Goal: Task Accomplishment & Management: Manage account settings

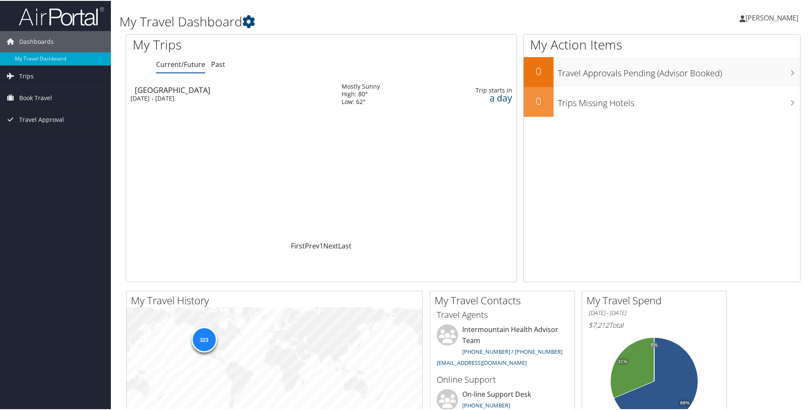
click at [189, 93] on td "[GEOGRAPHIC_DATA] [DATE] - [DATE]" at bounding box center [229, 93] width 207 height 31
click at [33, 101] on span "Book Travel" at bounding box center [35, 97] width 33 height 21
click at [38, 139] on link "Book/Manage Online Trips" at bounding box center [55, 140] width 111 height 13
